Goal: Task Accomplishment & Management: Manage account settings

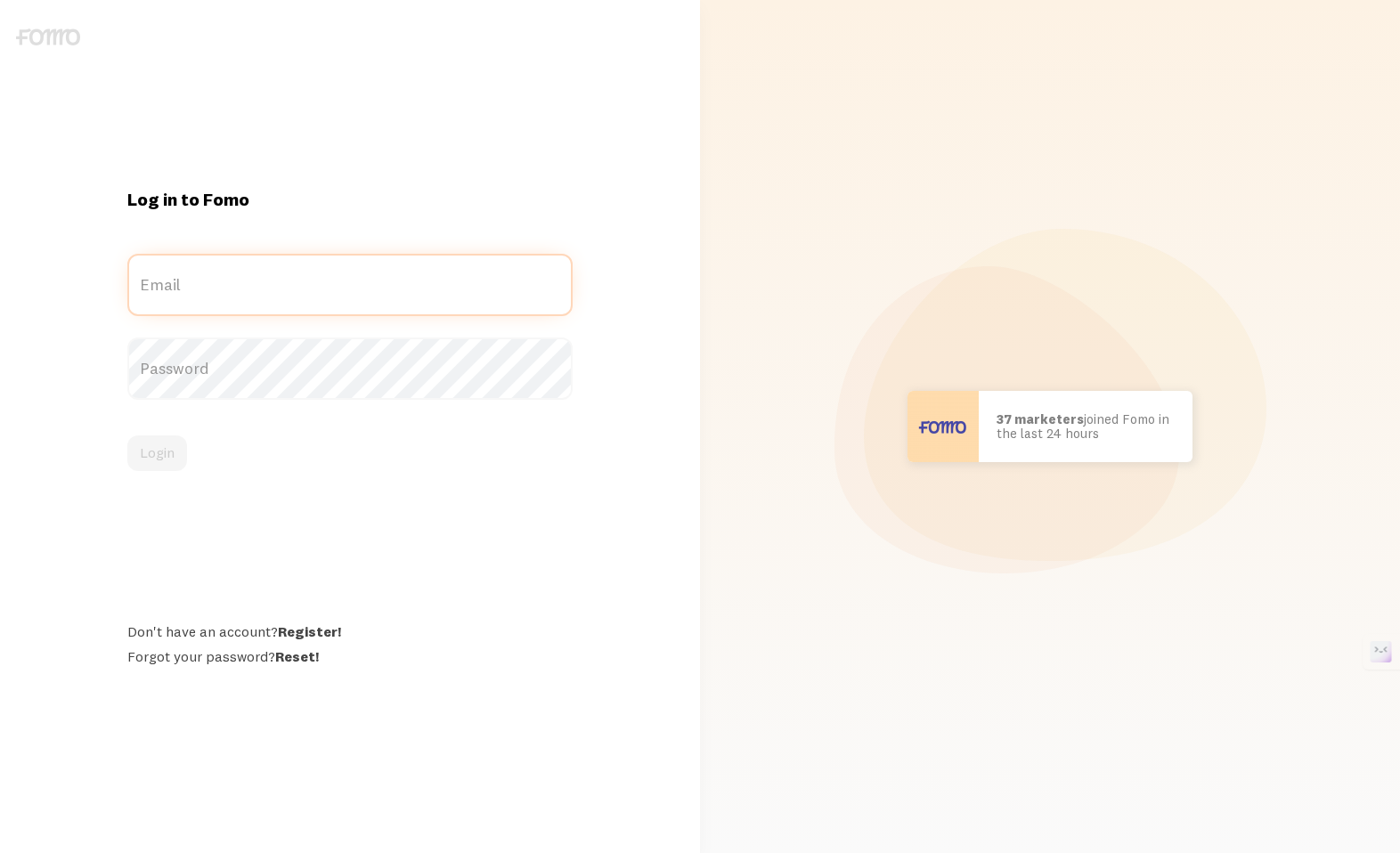
type input "david@janemedia.org"
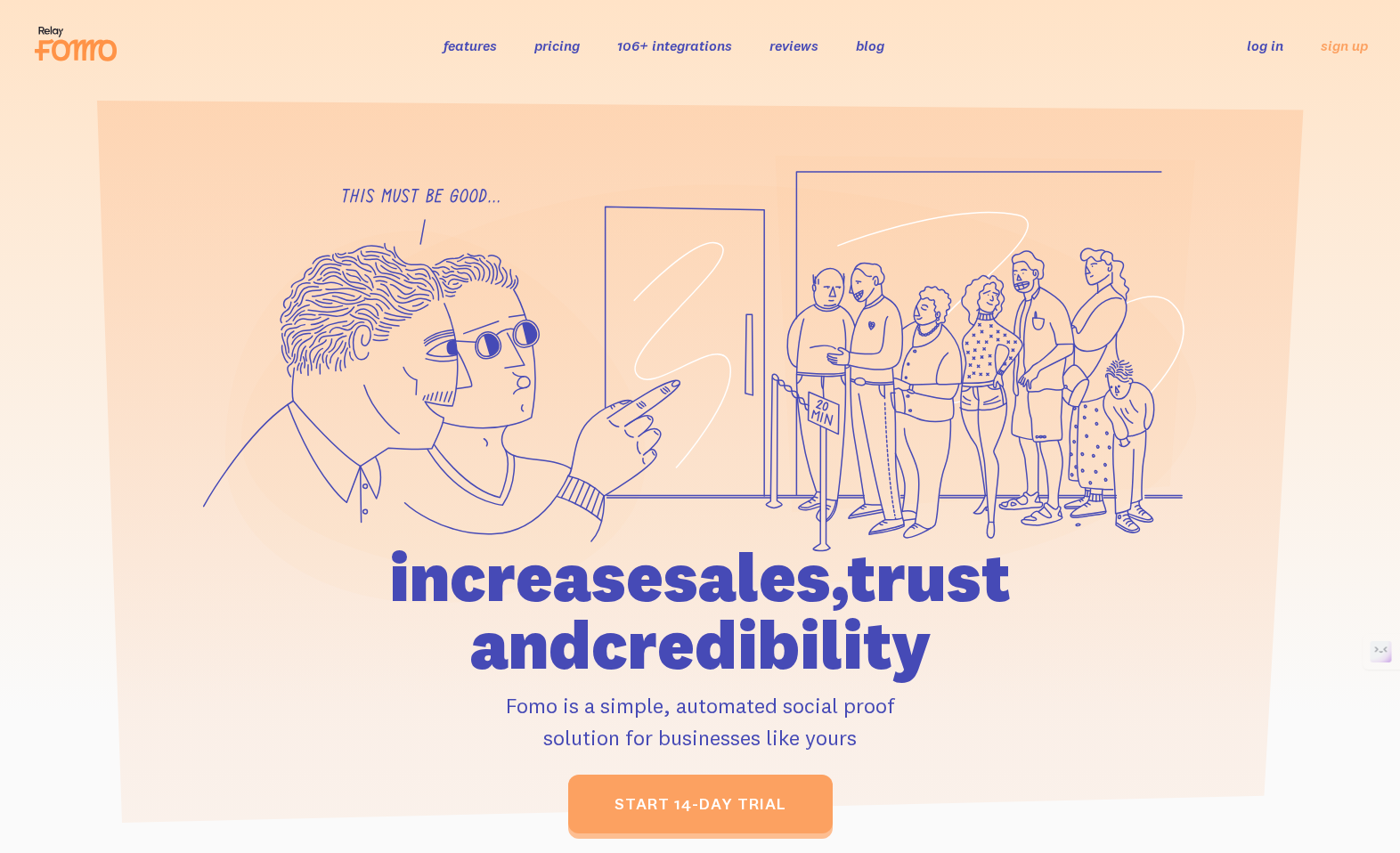
click at [1271, 46] on link "log in" at bounding box center [1265, 45] width 36 height 18
click at [1260, 44] on link "log in" at bounding box center [1265, 45] width 36 height 18
click at [1257, 44] on link "log in" at bounding box center [1265, 45] width 36 height 18
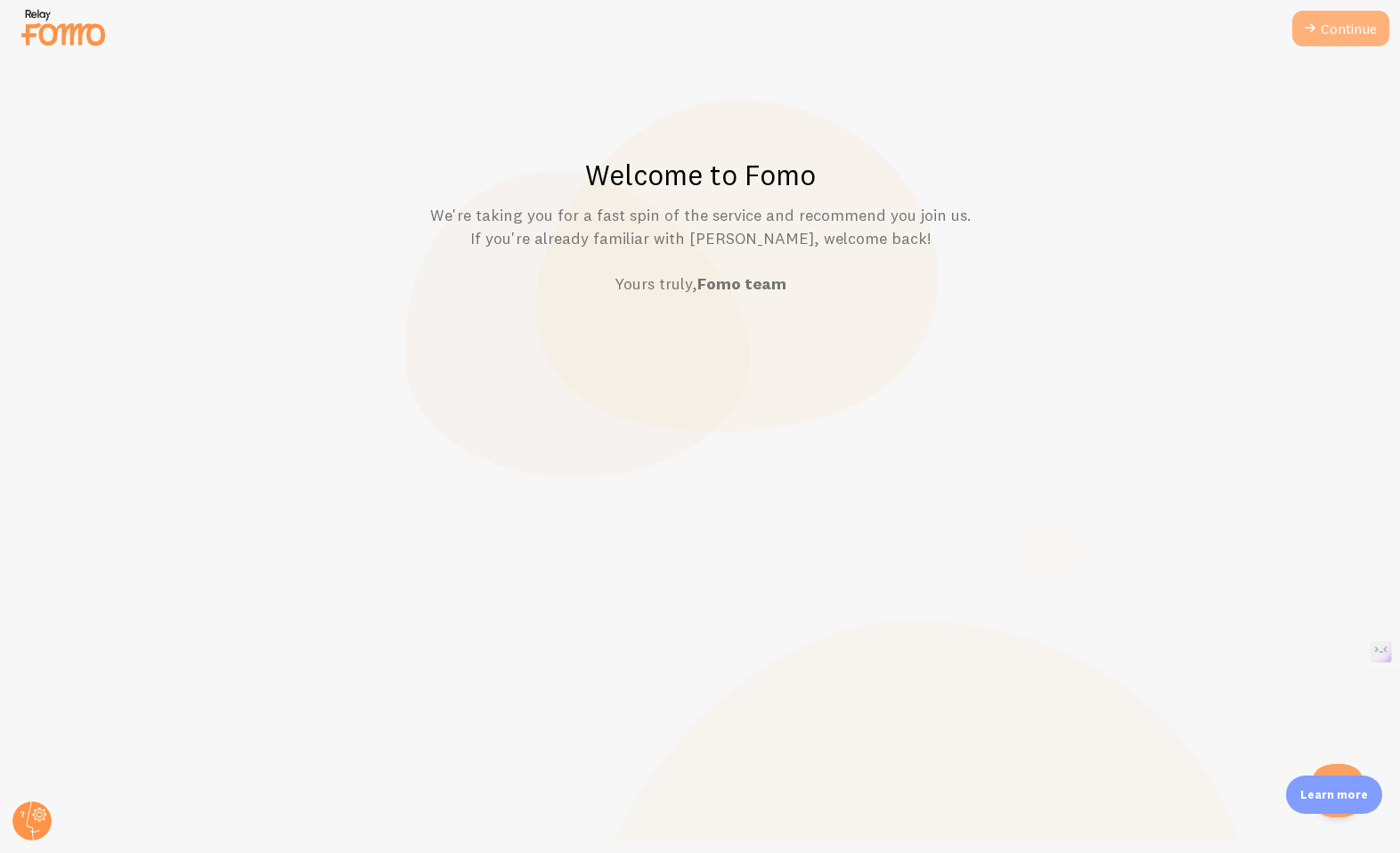
click at [1350, 29] on link "Continue" at bounding box center [1341, 28] width 97 height 35
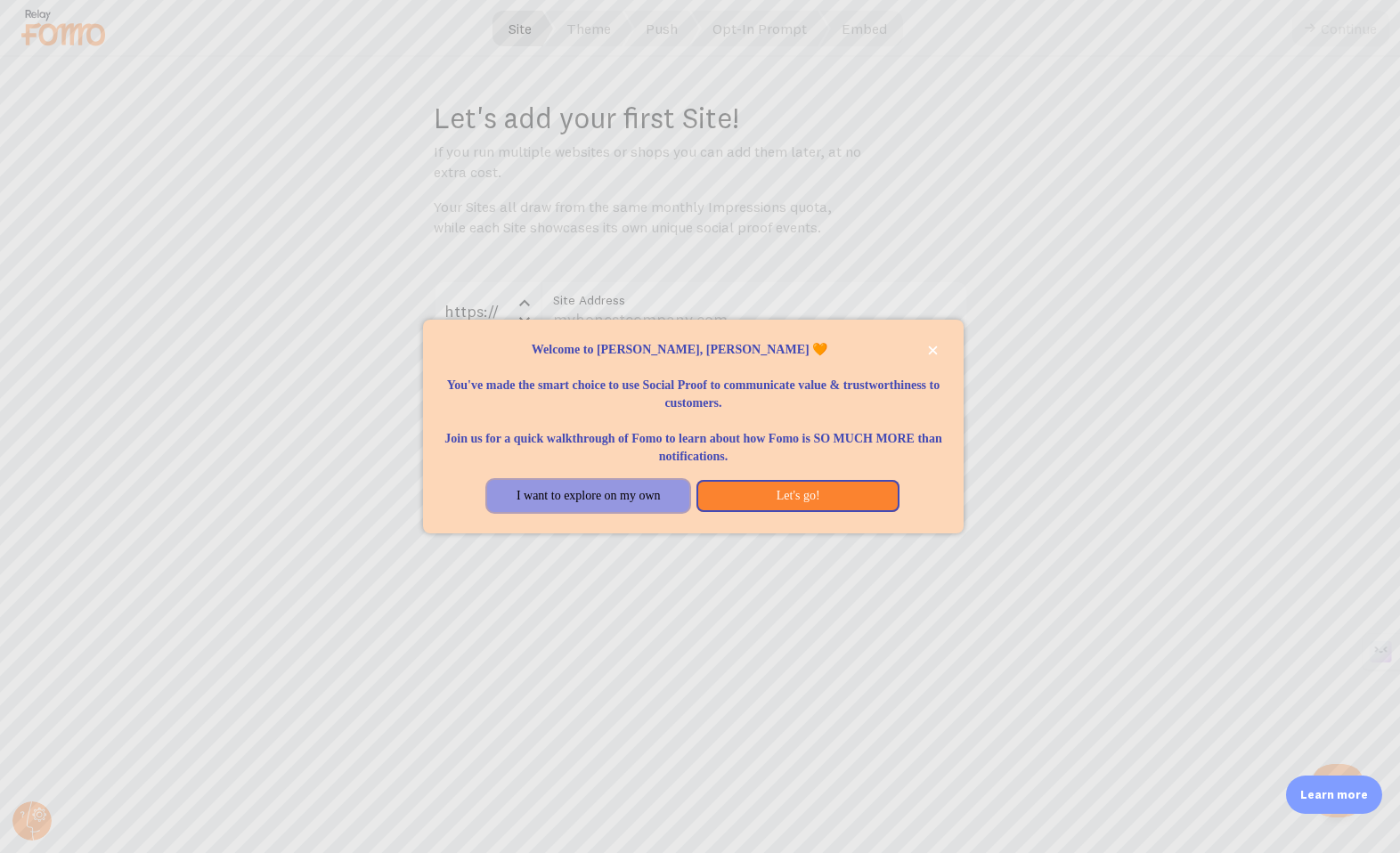
click at [643, 504] on button "I want to explore on my own" at bounding box center [588, 497] width 202 height 32
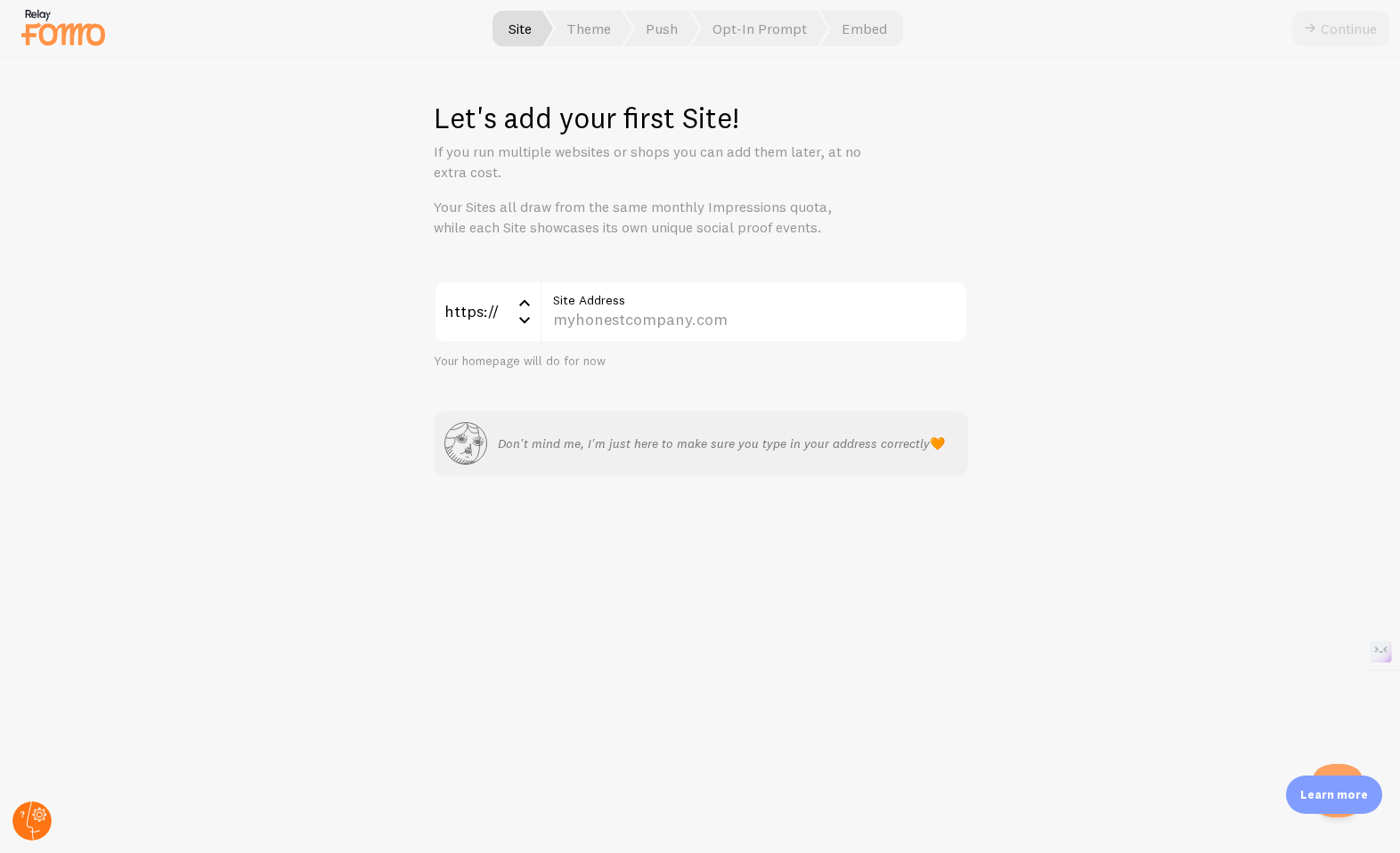
click at [31, 813] on circle at bounding box center [31, 821] width 39 height 39
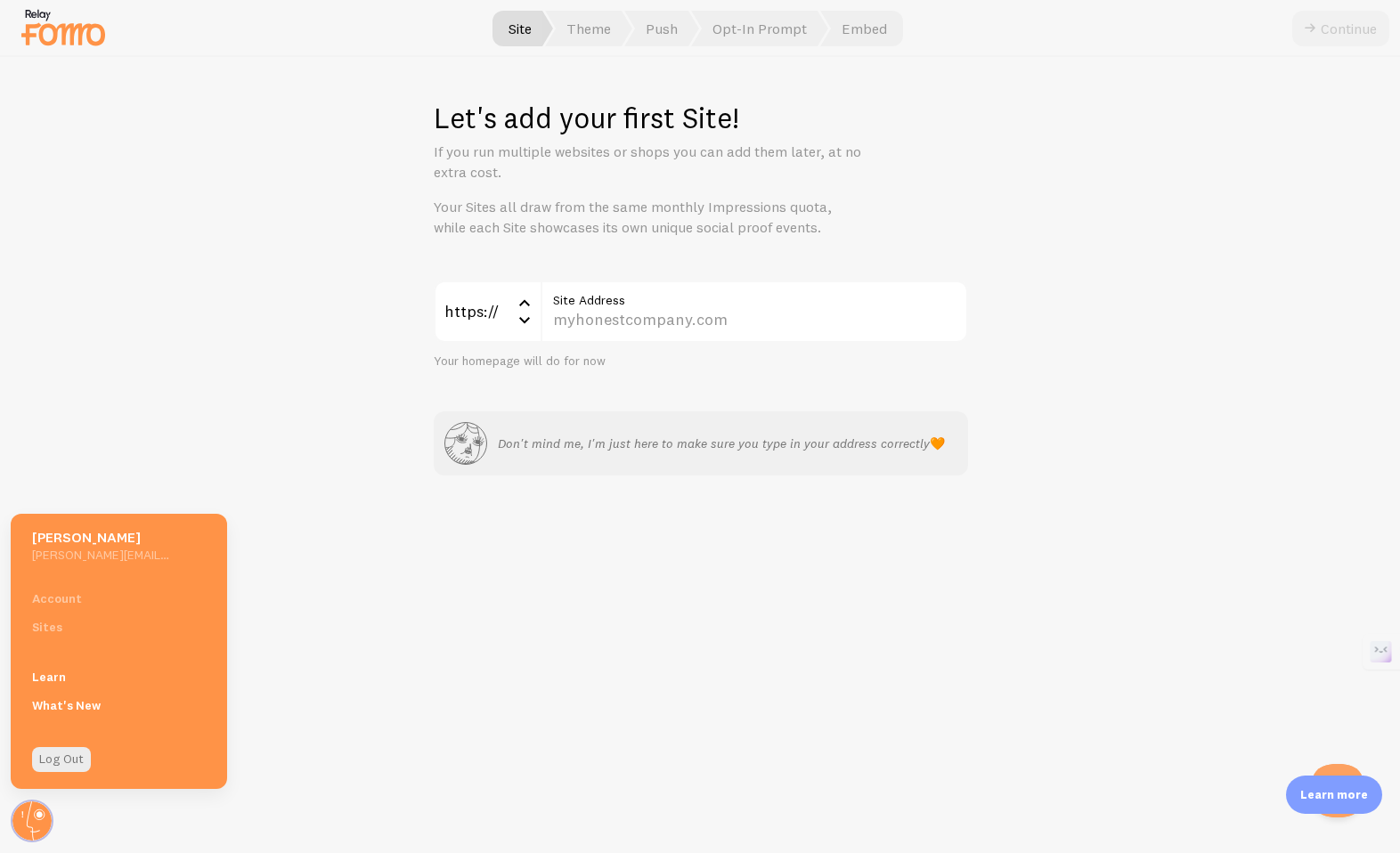
click at [60, 596] on div "Account Sites" at bounding box center [118, 613] width 216 height 57
click at [61, 603] on div "Account Sites" at bounding box center [118, 613] width 216 height 57
click at [71, 597] on div "Account Sites" at bounding box center [118, 613] width 216 height 57
click at [60, 601] on div "Account Sites" at bounding box center [118, 613] width 216 height 57
click at [50, 627] on div "Account Sites" at bounding box center [118, 613] width 216 height 57
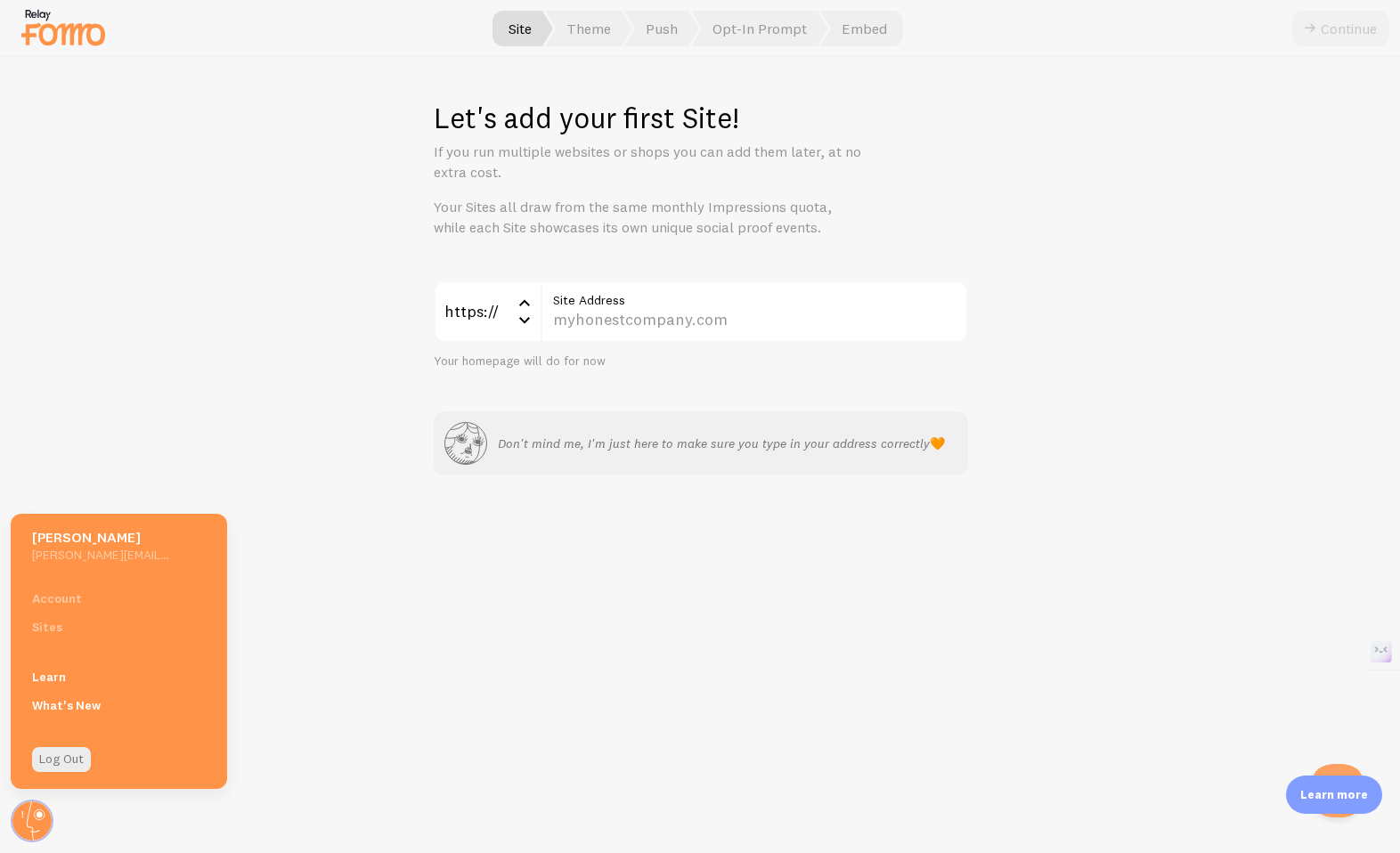
click at [102, 528] on h5 "[PERSON_NAME]" at bounding box center [101, 538] width 138 height 19
click at [102, 533] on h5 "[PERSON_NAME]" at bounding box center [101, 538] width 138 height 19
click at [36, 814] on icon at bounding box center [39, 815] width 7 height 7
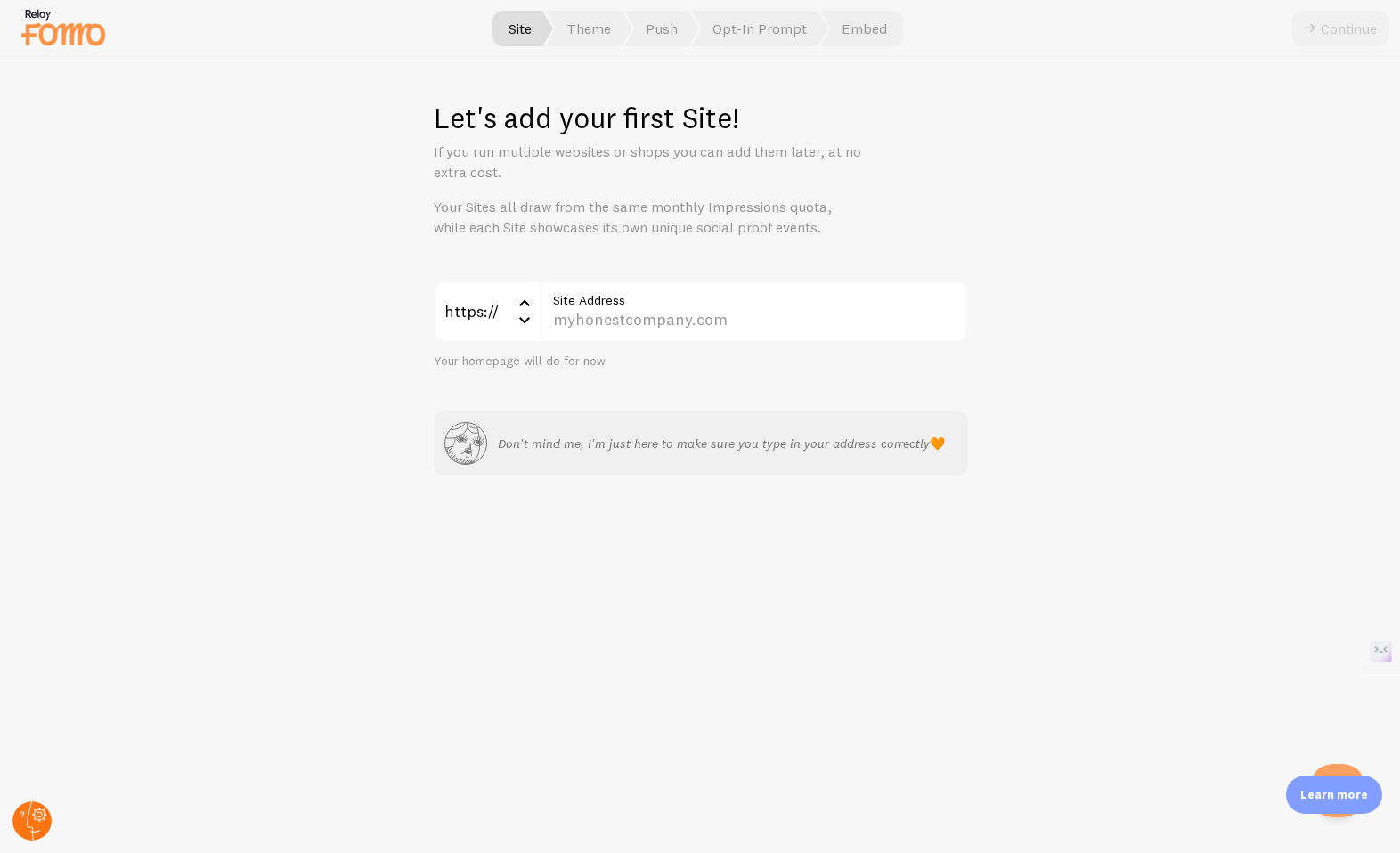
click at [36, 814] on icon at bounding box center [39, 815] width 7 height 7
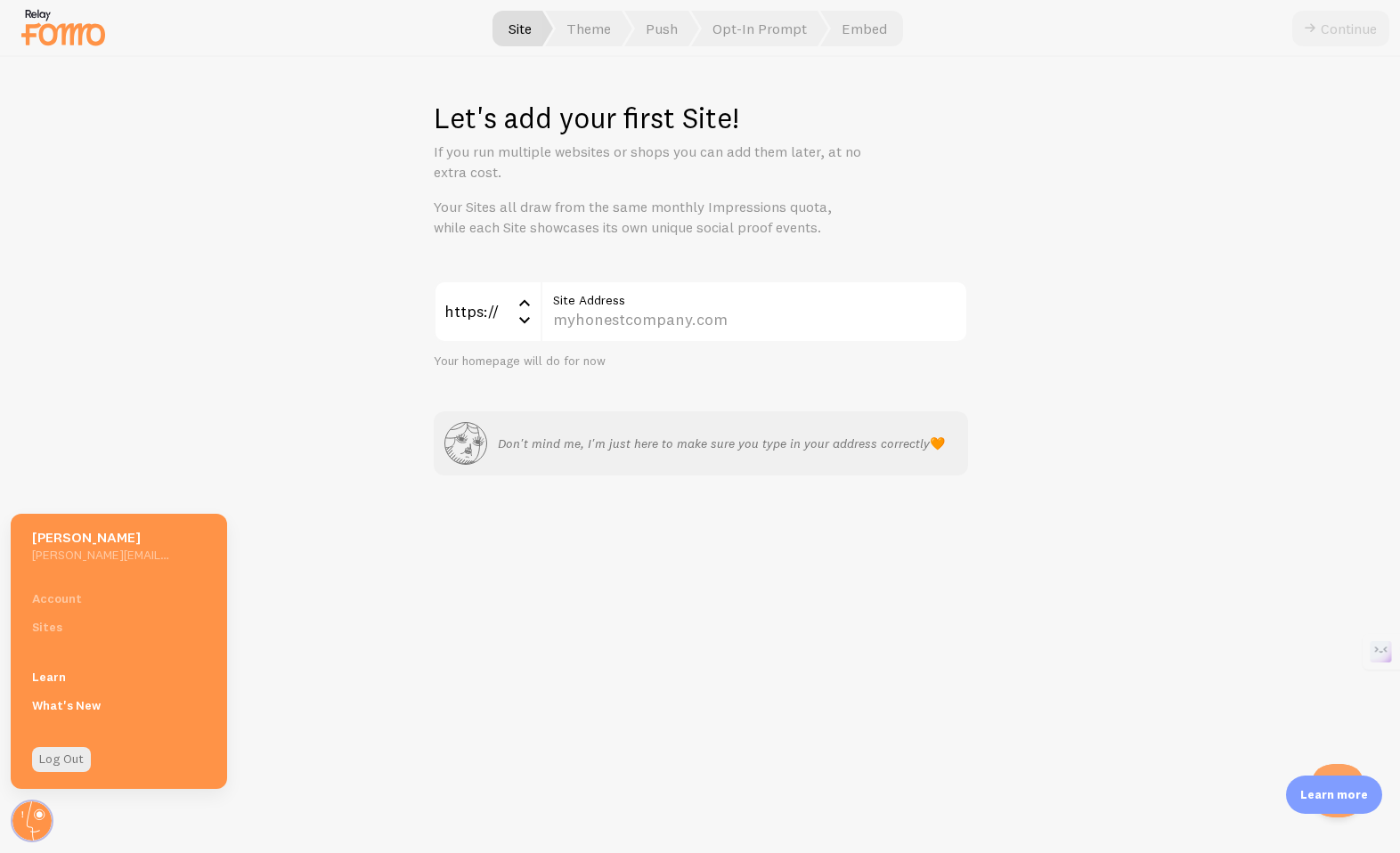
click at [73, 604] on div "Account Sites" at bounding box center [118, 613] width 216 height 57
click at [68, 600] on div "Account Sites" at bounding box center [118, 613] width 216 height 57
click at [96, 548] on h5 "[PERSON_NAME][EMAIL_ADDRESS][DOMAIN_NAME]" at bounding box center [101, 555] width 138 height 16
click at [593, 43] on span "Theme" at bounding box center [589, 28] width 88 height 35
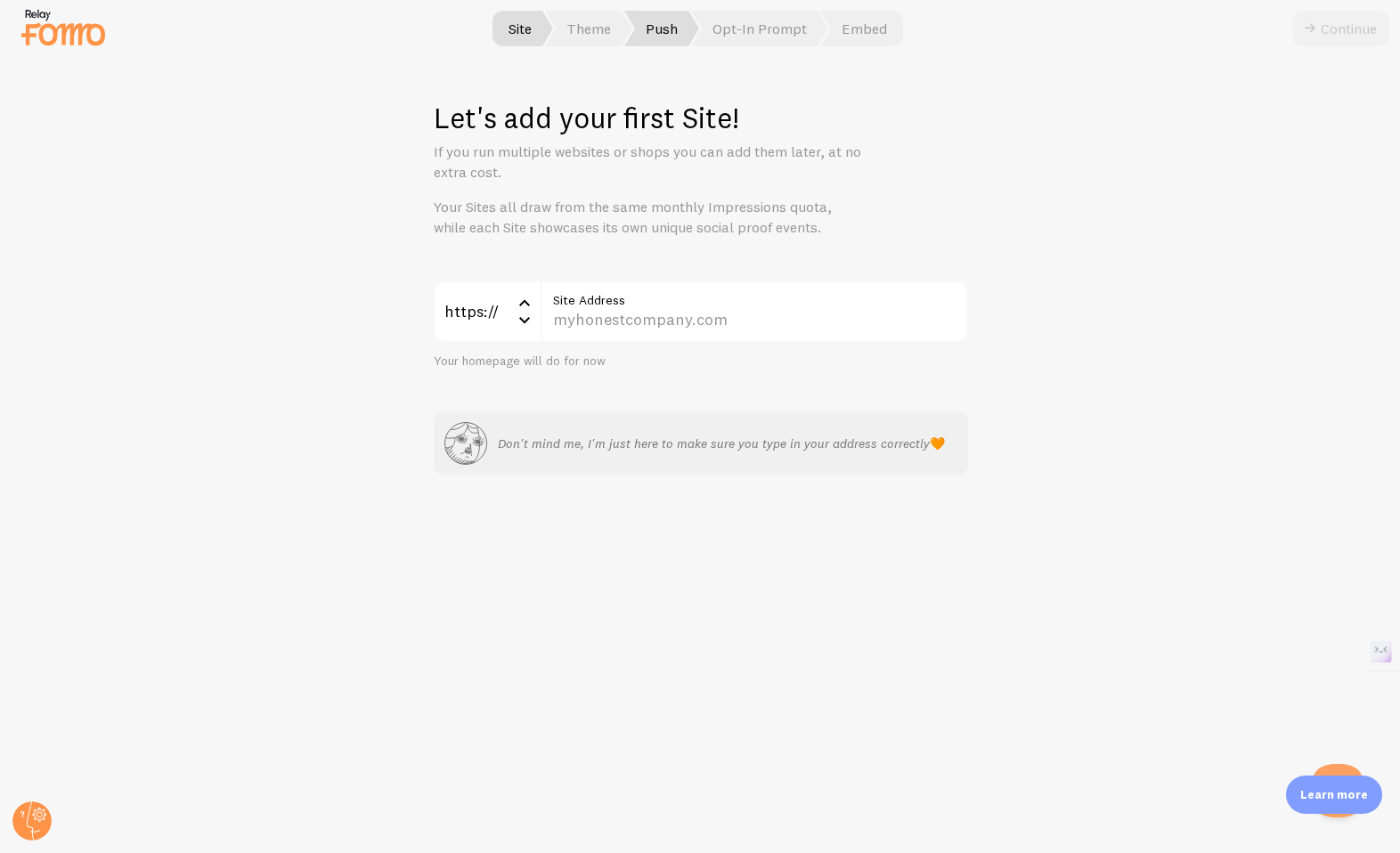
click at [659, 40] on span "Push" at bounding box center [661, 28] width 75 height 35
click at [757, 40] on span "Opt-In Prompt" at bounding box center [760, 28] width 137 height 35
click at [839, 34] on span "Embed" at bounding box center [862, 28] width 83 height 35
click at [1345, 37] on div "Continue" at bounding box center [1341, 28] width 97 height 35
click at [70, 42] on img at bounding box center [63, 28] width 89 height 46
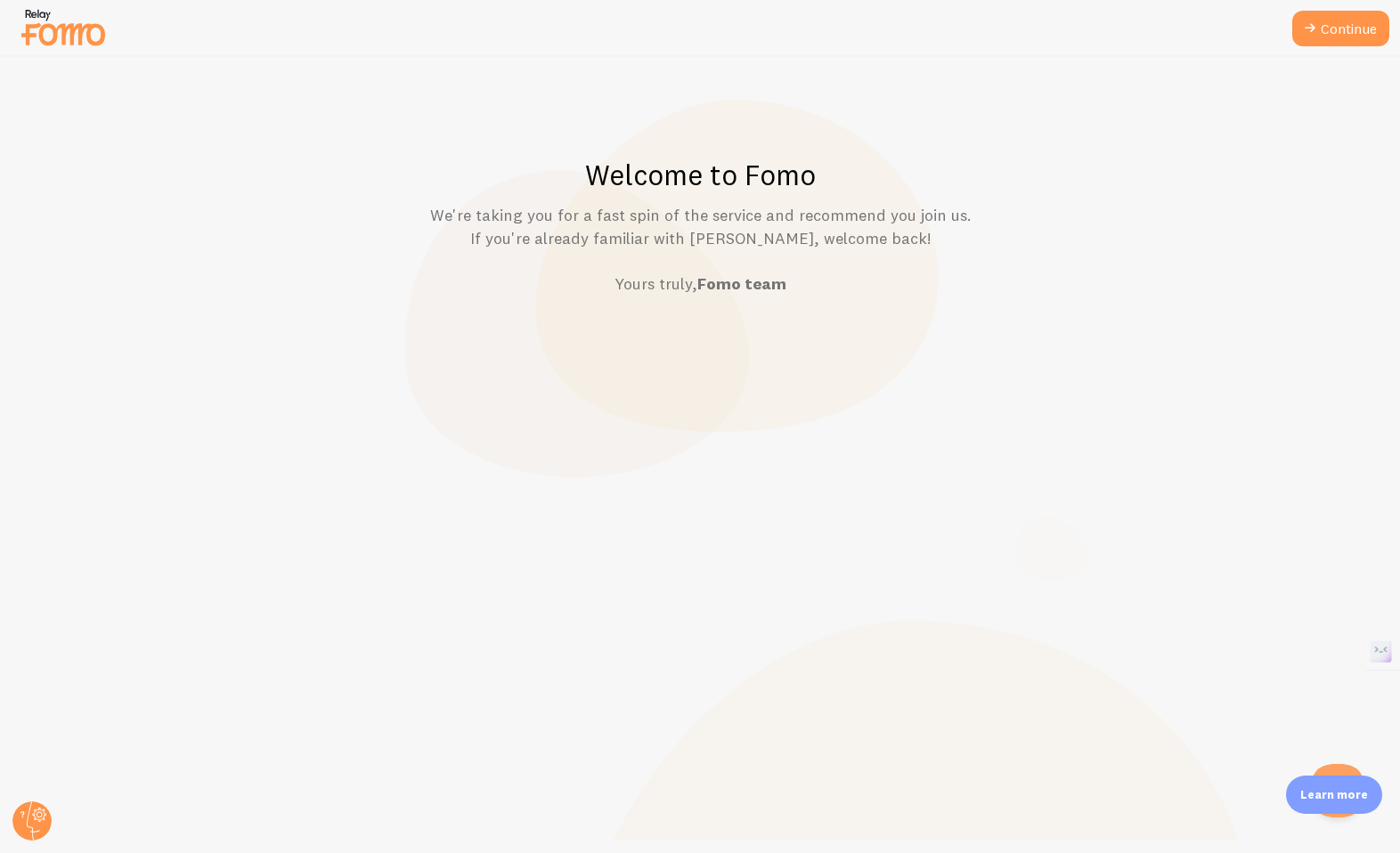
click at [70, 42] on img at bounding box center [63, 28] width 89 height 46
click at [34, 802] on circle at bounding box center [31, 821] width 39 height 39
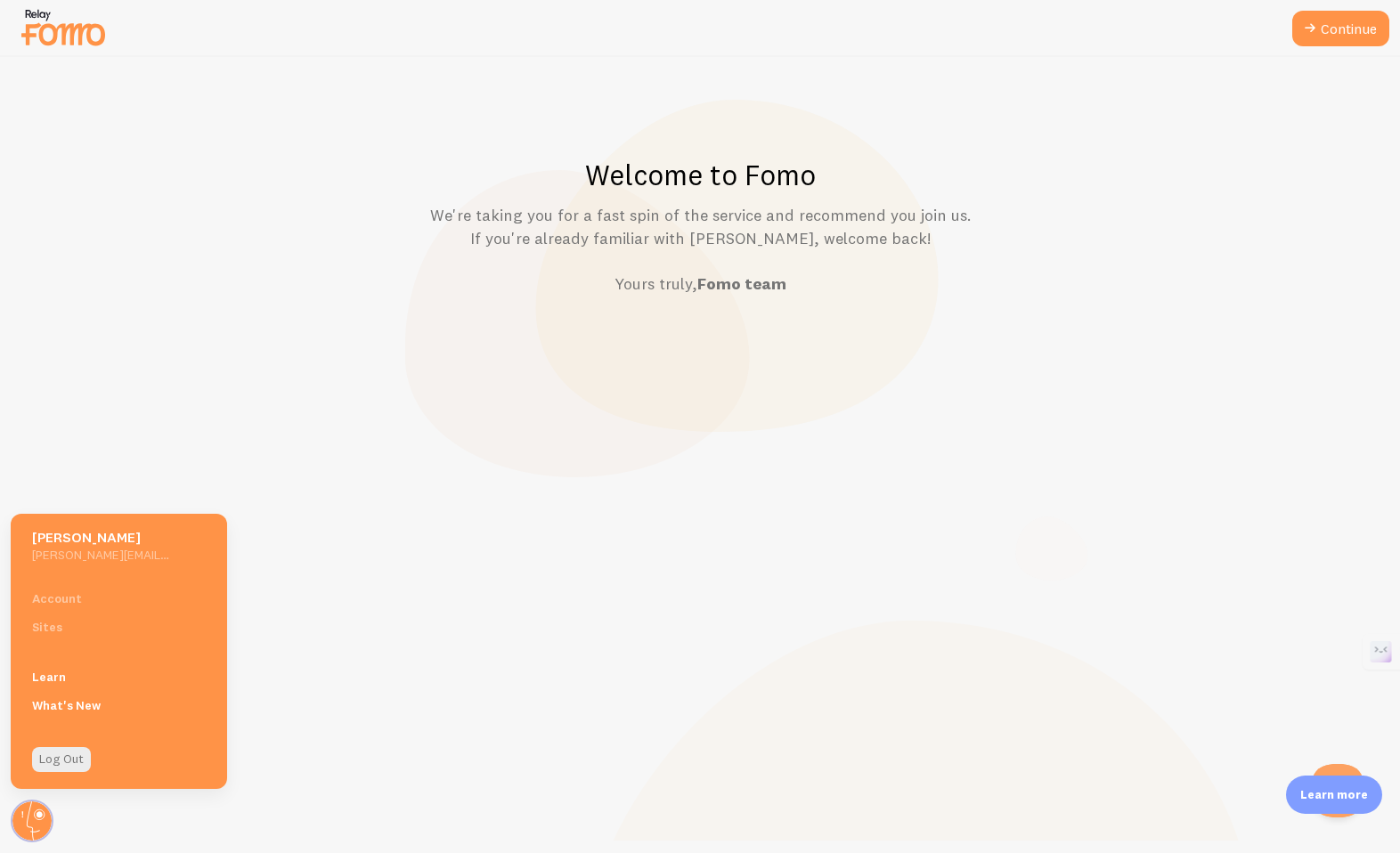
click at [51, 621] on div "Account Sites" at bounding box center [118, 613] width 216 height 57
click at [51, 597] on div "Account Sites" at bounding box center [118, 613] width 216 height 57
click at [121, 540] on h5 "[PERSON_NAME]" at bounding box center [101, 538] width 138 height 19
click at [65, 674] on link "Learn" at bounding box center [118, 677] width 216 height 29
